Goal: Transaction & Acquisition: Book appointment/travel/reservation

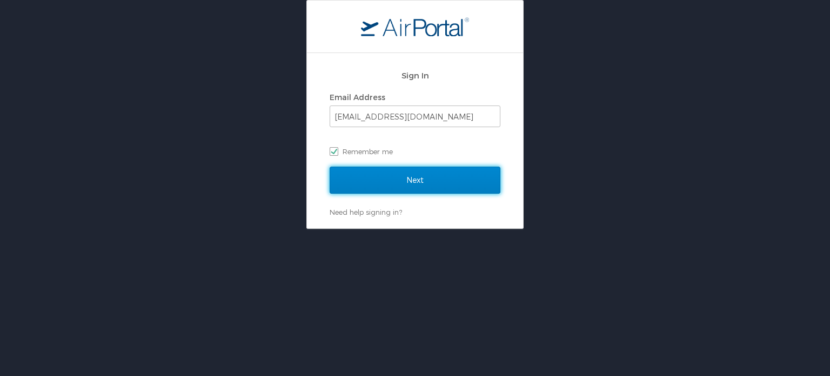
click at [372, 182] on input "Next" at bounding box center [415, 179] width 171 height 27
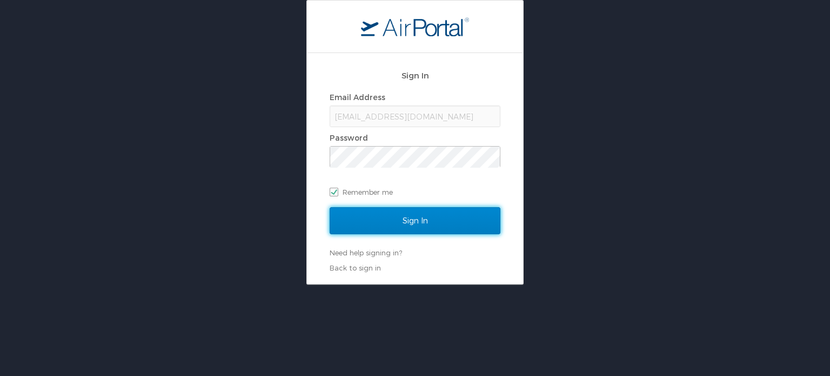
click at [383, 218] on input "Sign In" at bounding box center [415, 220] width 171 height 27
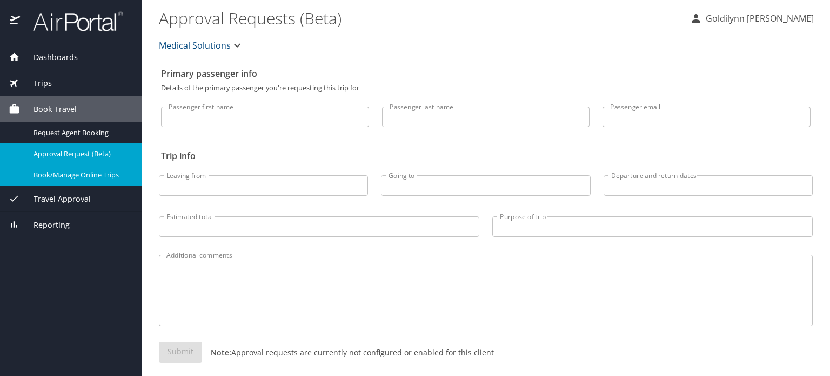
click at [90, 175] on span "Book/Manage Online Trips" at bounding box center [81, 175] width 95 height 10
